Goal: Task Accomplishment & Management: Manage account settings

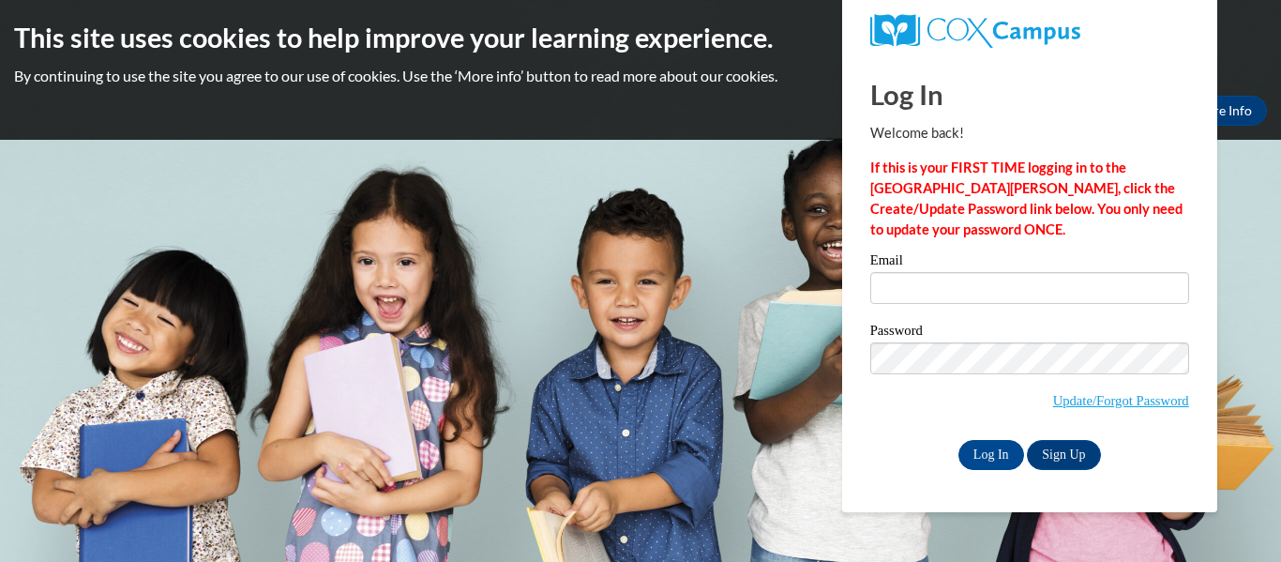
click at [1131, 413] on span "Update/Forgot Password" at bounding box center [1029, 381] width 319 height 78
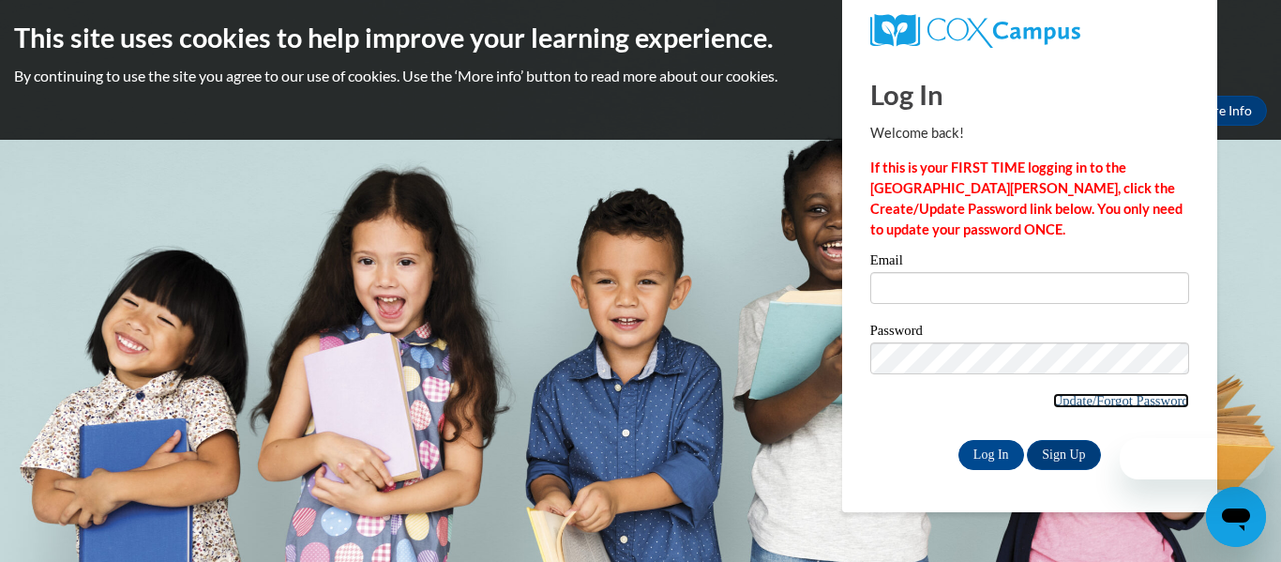
click at [1124, 400] on link "Update/Forgot Password" at bounding box center [1121, 400] width 136 height 15
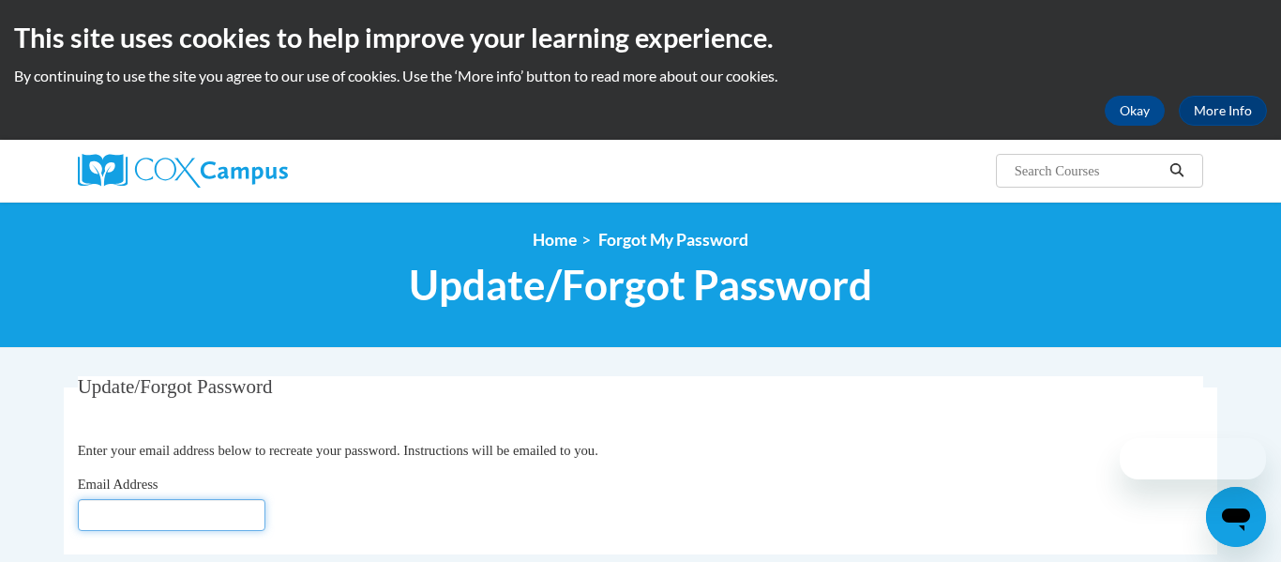
click at [198, 522] on input "Email Address" at bounding box center [172, 515] width 188 height 32
type input "[EMAIL_ADDRESS][DOMAIN_NAME]"
click at [495, 521] on div "Email Address [EMAIL_ADDRESS][DOMAIN_NAME]" at bounding box center [641, 502] width 1126 height 57
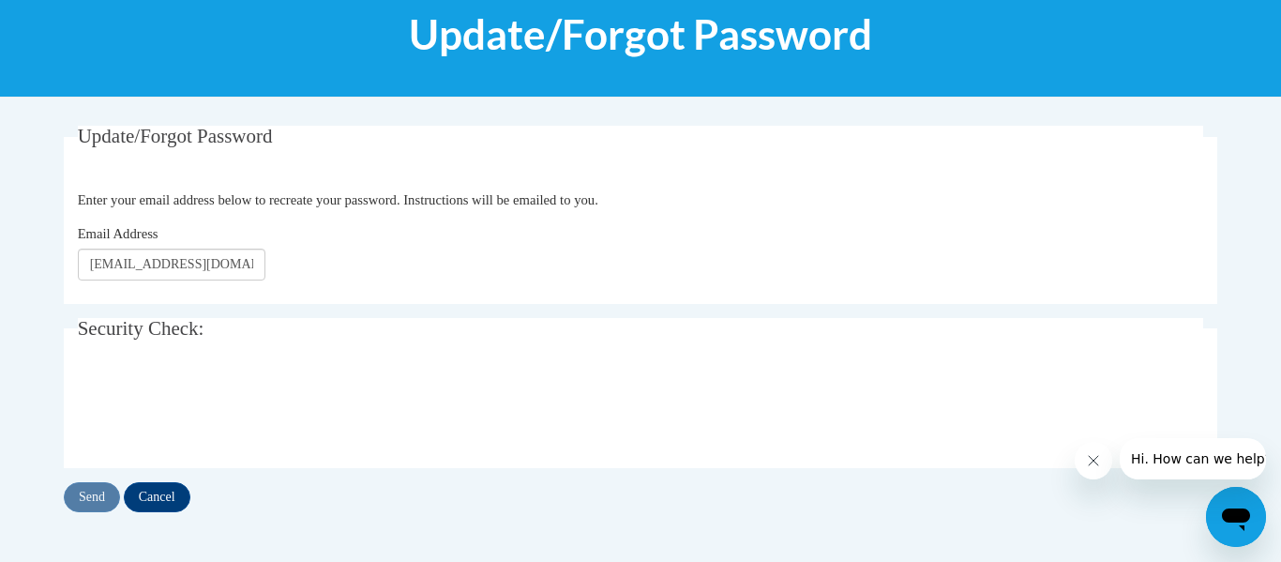
scroll to position [247, 0]
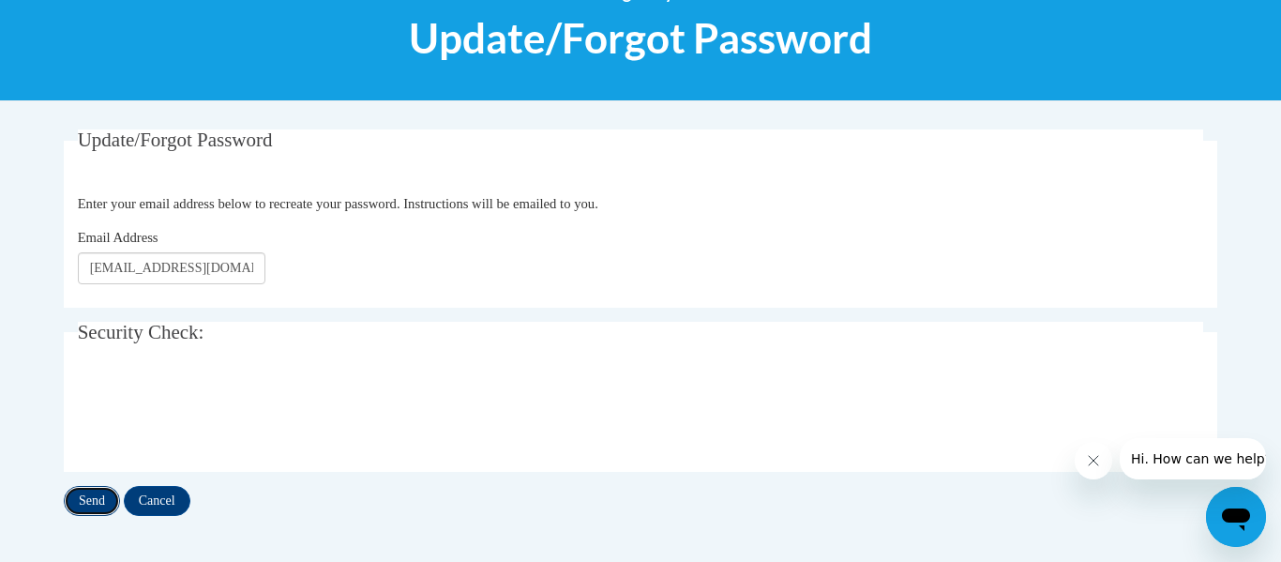
click at [90, 500] on input "Send" at bounding box center [92, 501] width 56 height 30
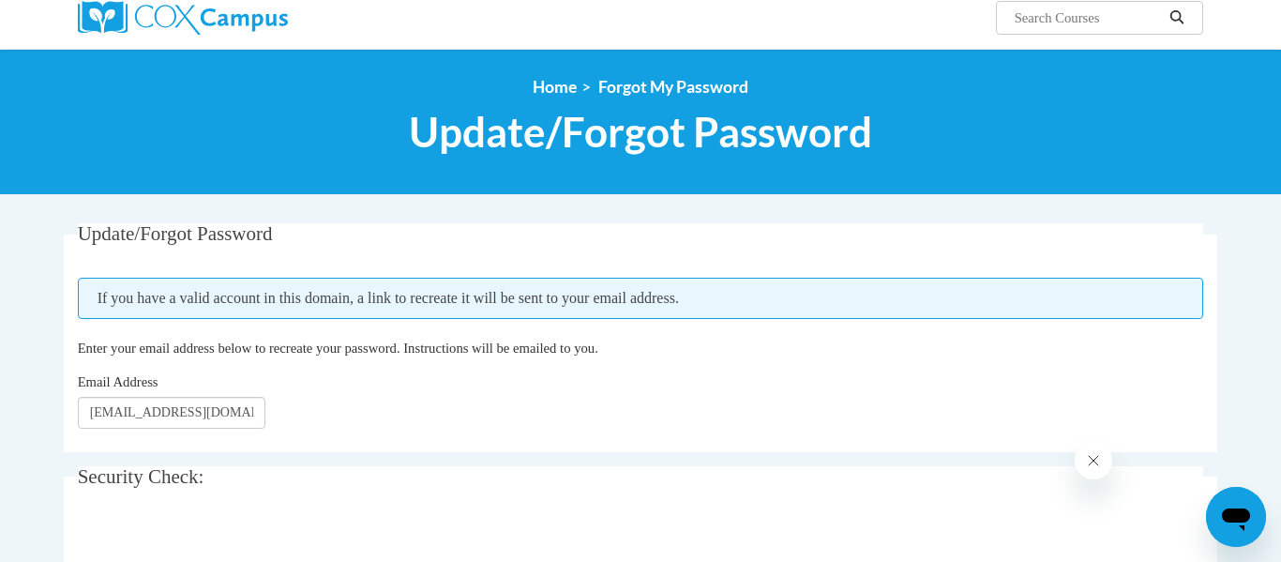
scroll to position [223, 0]
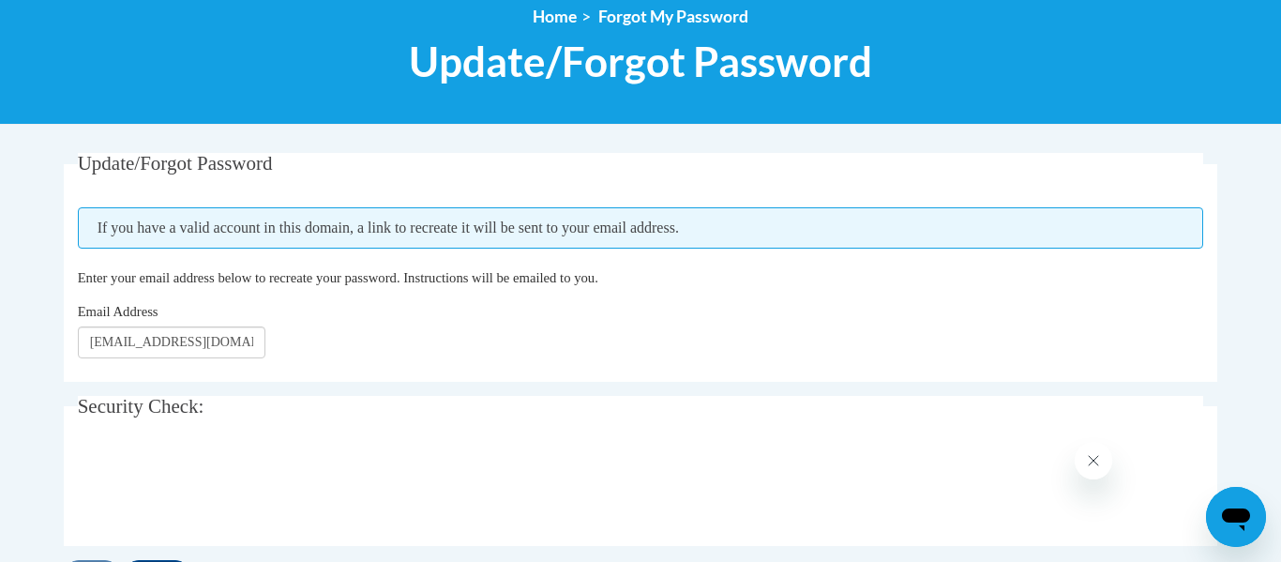
click at [1269, 228] on body "This site uses cookies to help improve your learning experience. By continuing …" at bounding box center [640, 413] width 1281 height 1272
